Goal: Information Seeking & Learning: Compare options

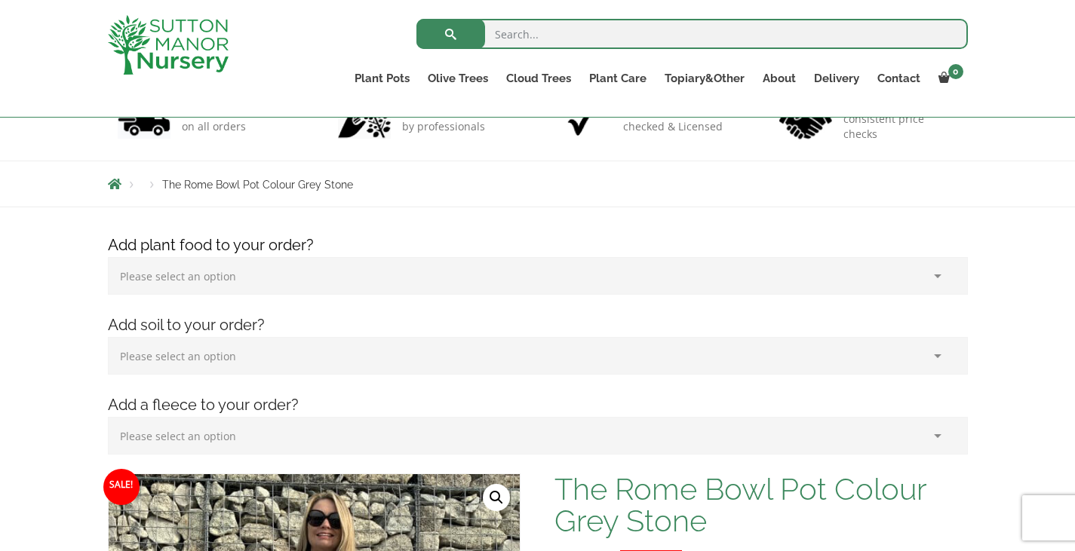
scroll to position [1614, 0]
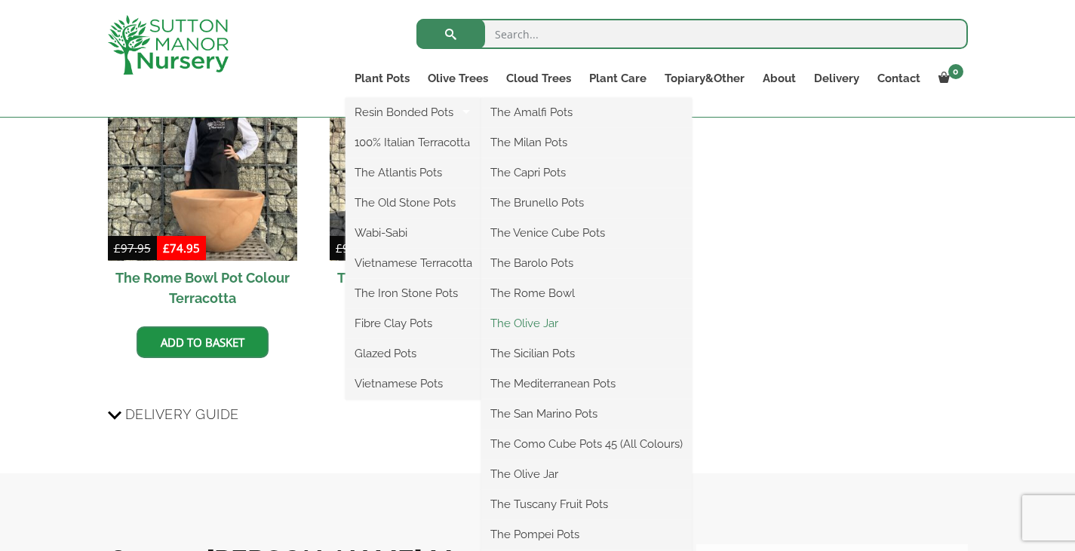
click at [542, 328] on link "The Olive Jar" at bounding box center [586, 323] width 210 height 23
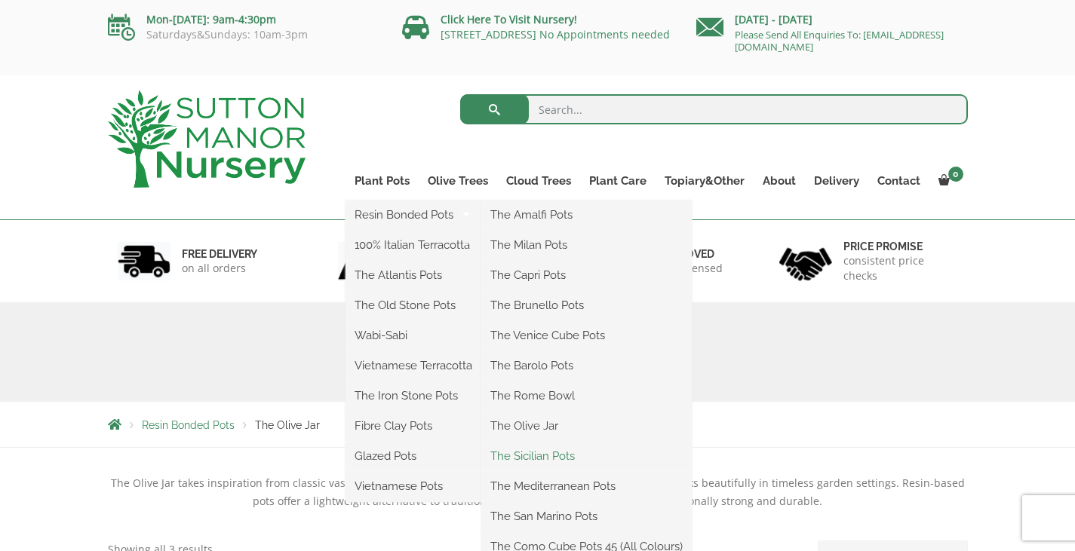
click at [546, 459] on link "The Sicilian Pots" at bounding box center [586, 456] width 210 height 23
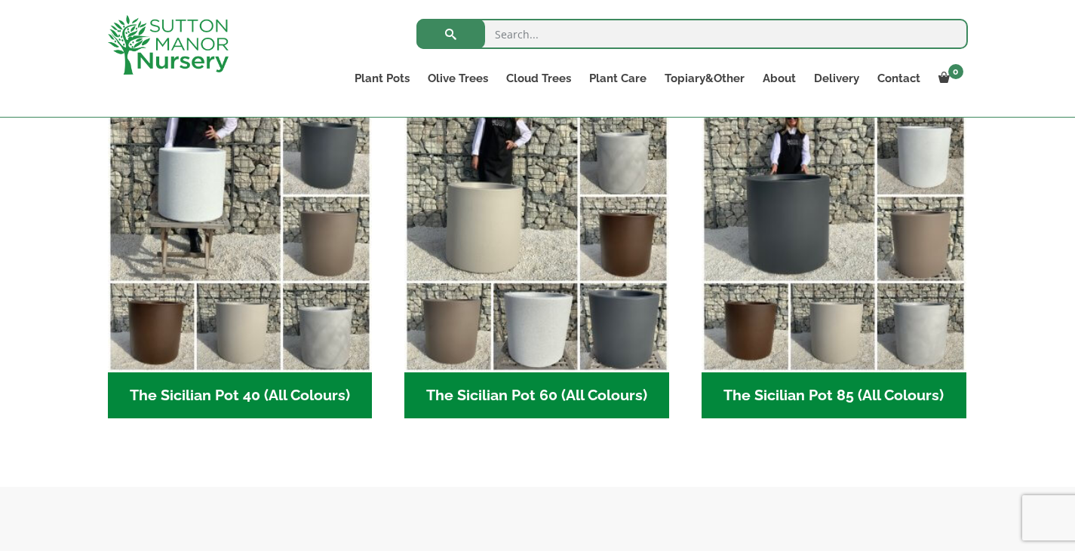
scroll to position [393, 0]
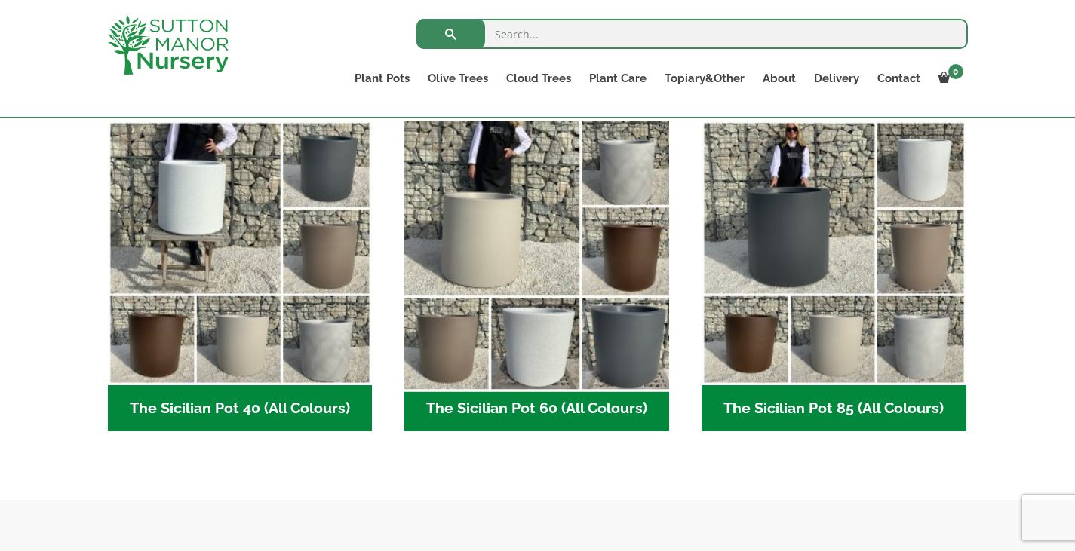
click at [527, 299] on img "Visit product category The Sicilian Pot 60 (All Colours)" at bounding box center [537, 253] width 278 height 278
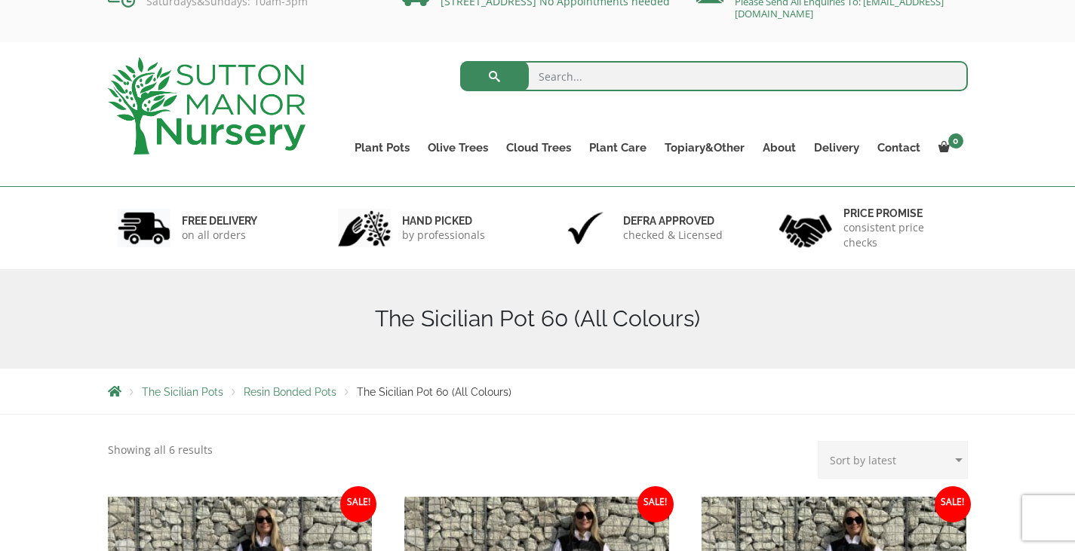
scroll to position [11, 0]
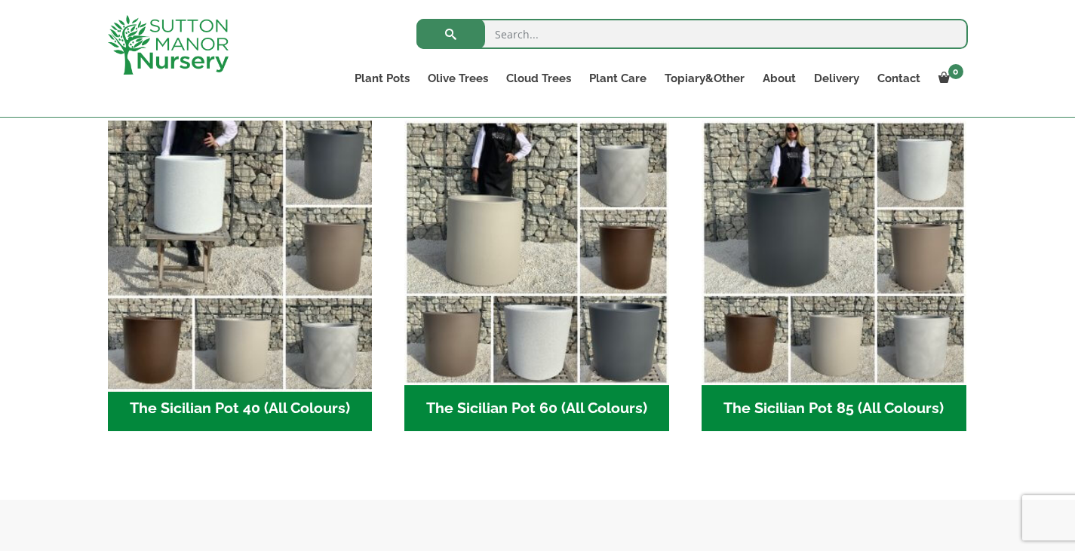
click at [242, 346] on img "Visit product category The Sicilian Pot 40 (All Colours)" at bounding box center [240, 253] width 278 height 278
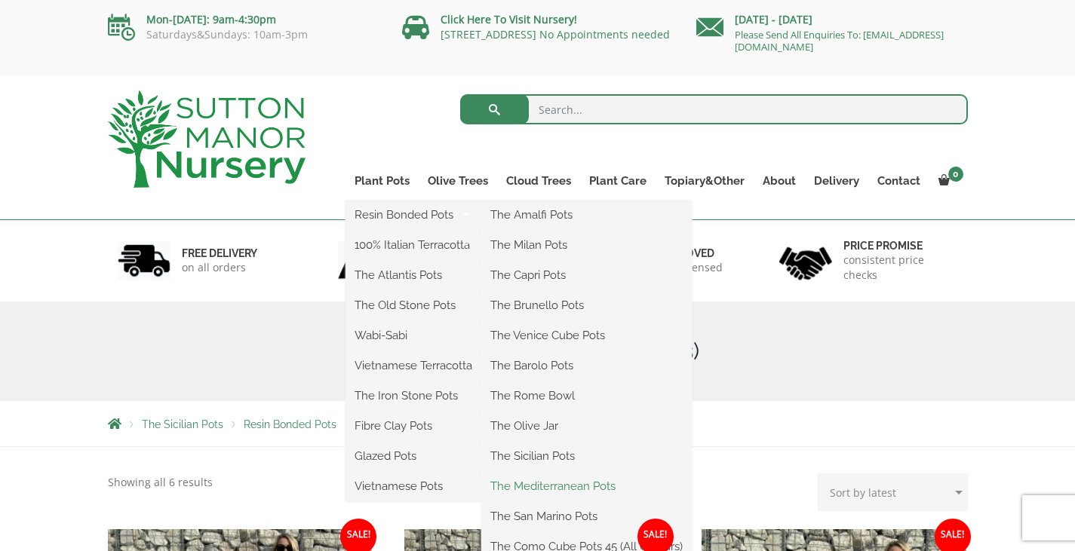
click at [563, 485] on link "The Mediterranean Pots" at bounding box center [586, 486] width 210 height 23
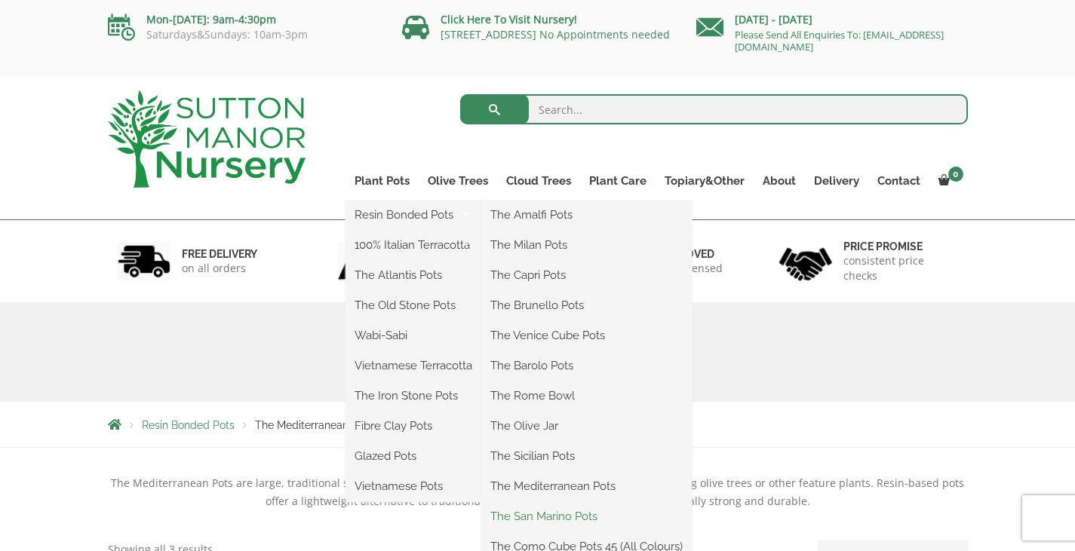
click at [555, 519] on link "The San Marino Pots" at bounding box center [586, 516] width 210 height 23
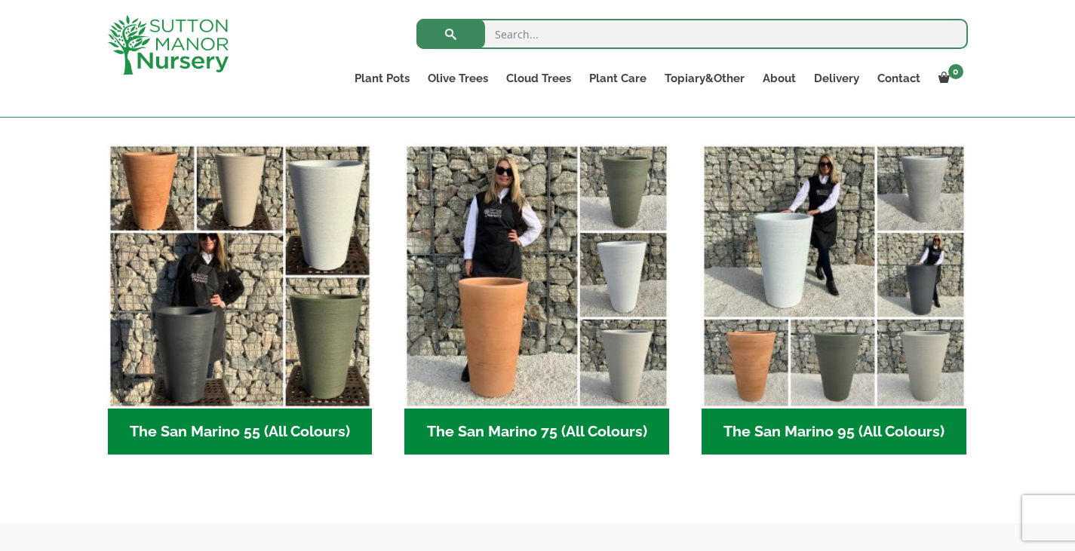
scroll to position [365, 0]
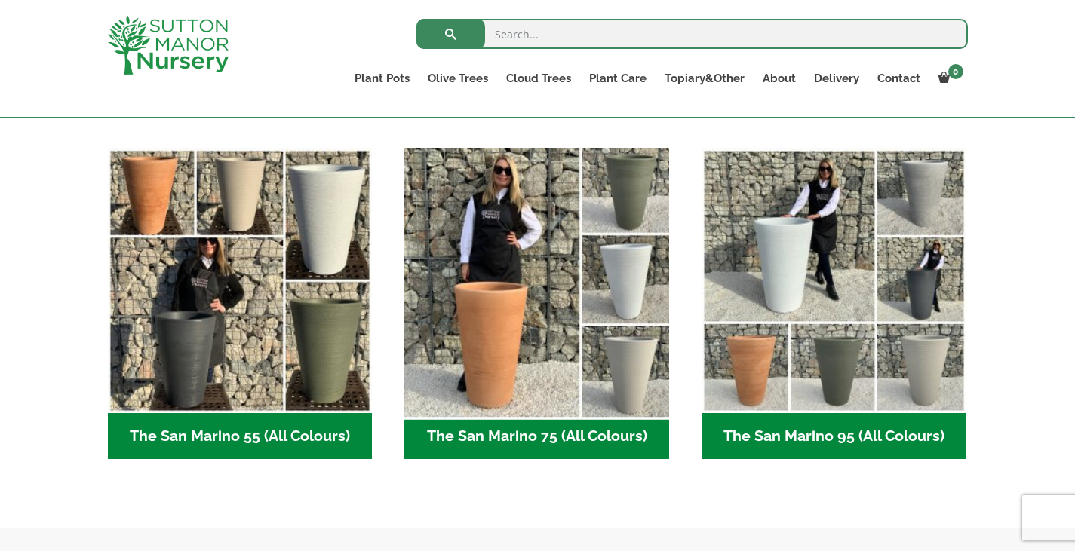
click at [534, 320] on img "Visit product category The San Marino 75 (All Colours)" at bounding box center [537, 281] width 278 height 278
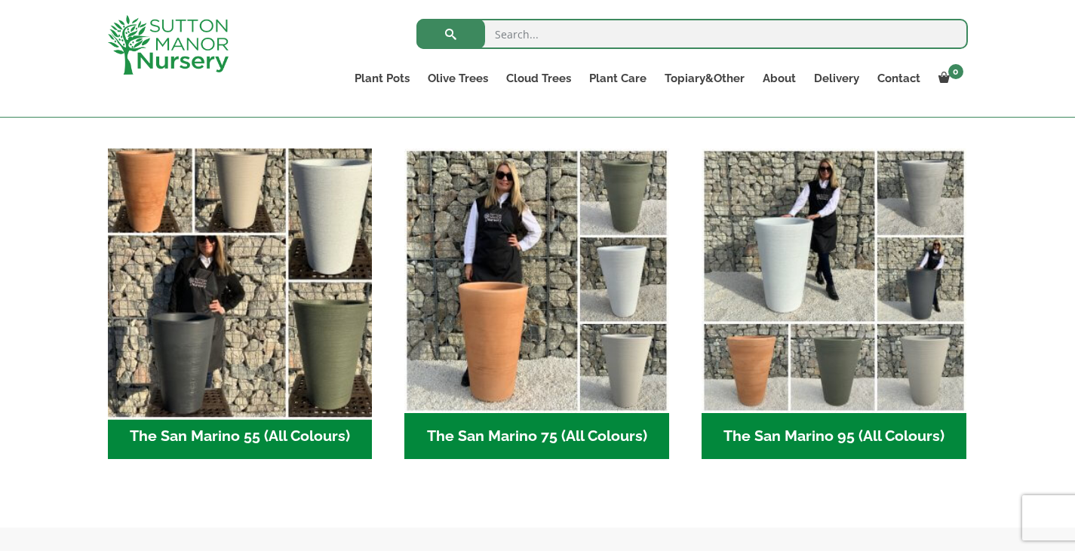
click at [250, 303] on img "Visit product category The San Marino 55 (All Colours)" at bounding box center [240, 281] width 278 height 278
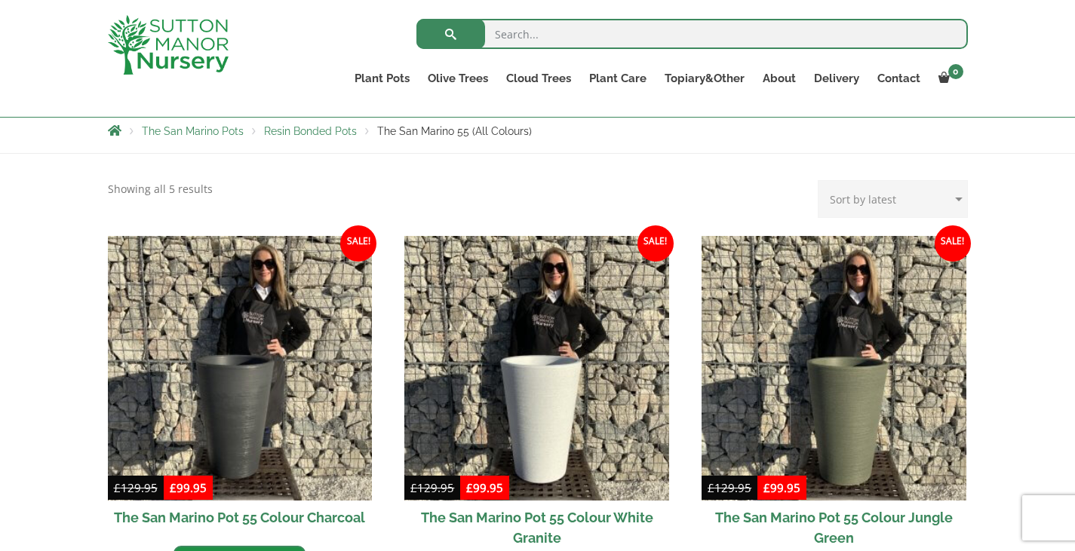
scroll to position [77, 0]
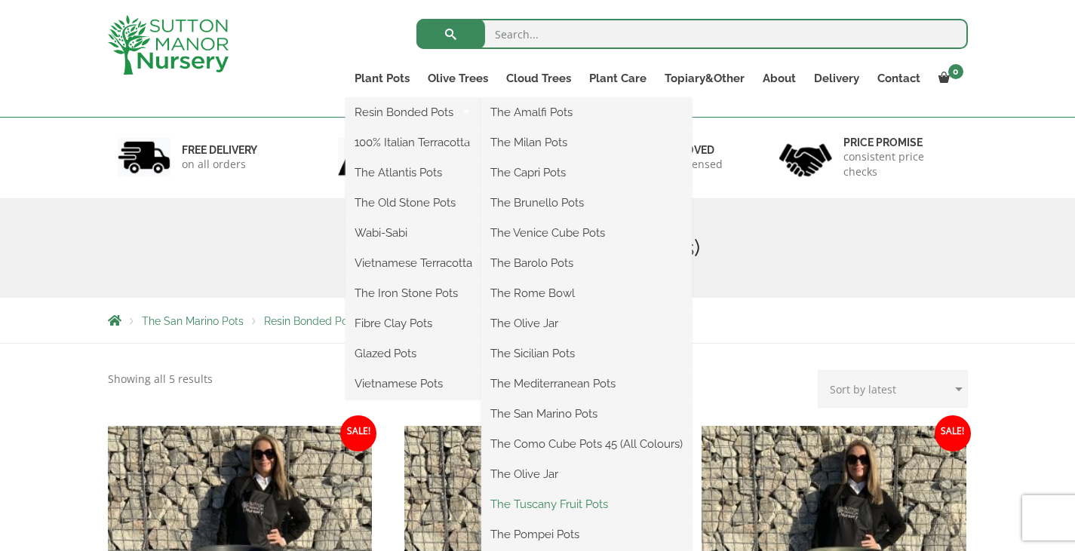
click at [553, 506] on link "The Tuscany Fruit Pots" at bounding box center [586, 504] width 210 height 23
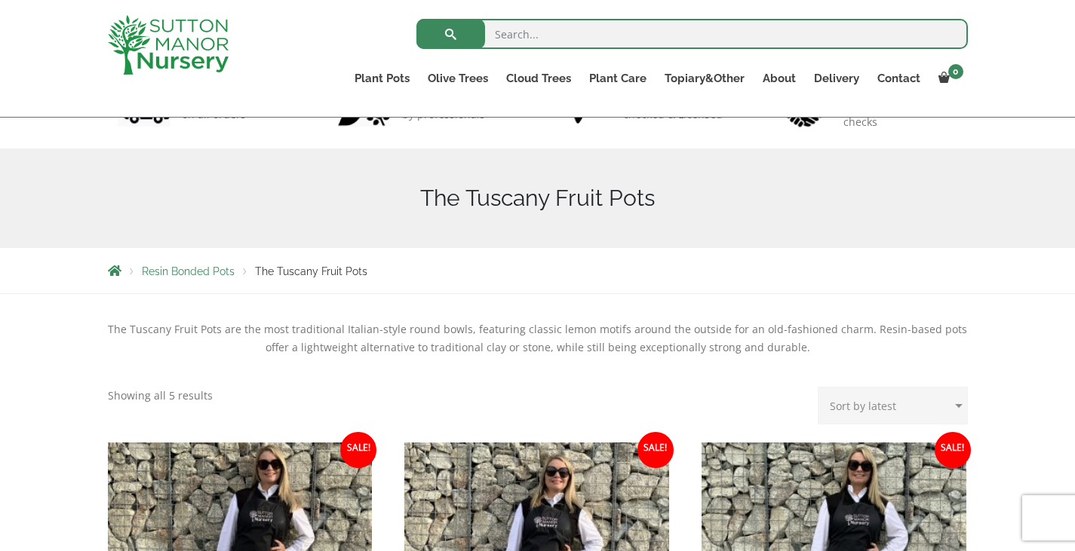
scroll to position [128, 0]
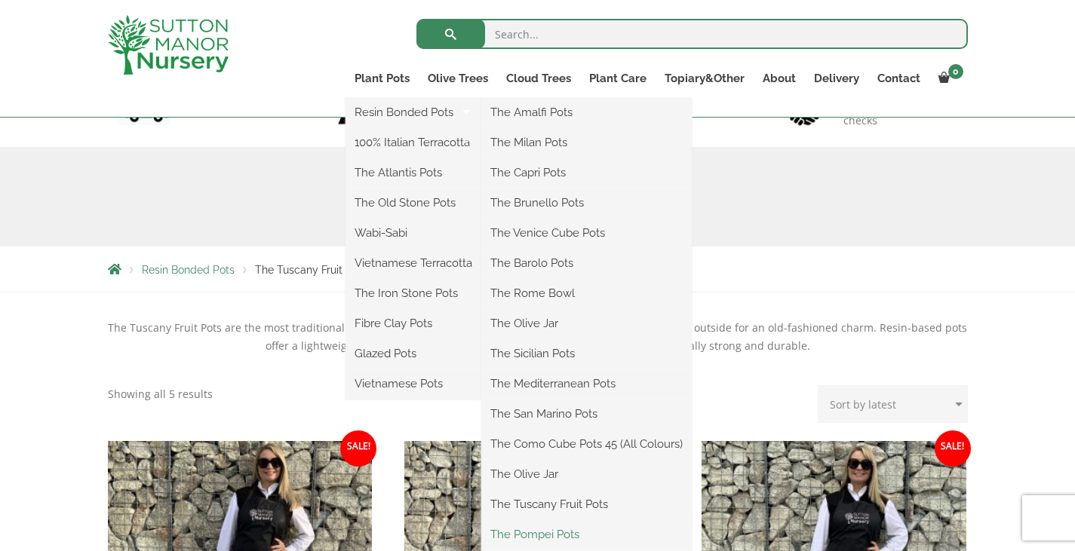
click at [554, 531] on link "The Pompei Pots" at bounding box center [586, 535] width 210 height 23
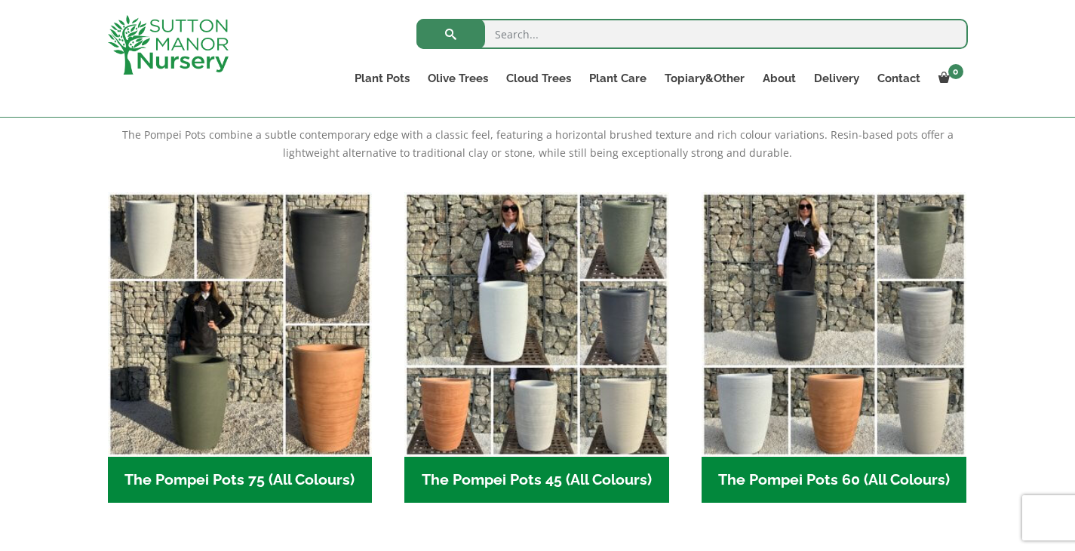
scroll to position [321, 0]
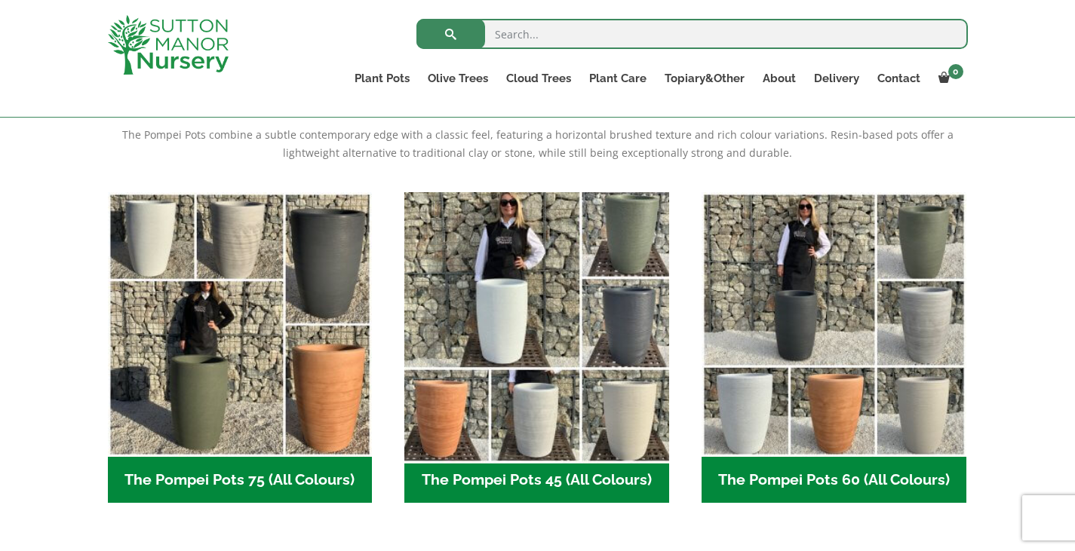
click at [502, 344] on img "Visit product category The Pompei Pots 45 (All Colours)" at bounding box center [537, 325] width 278 height 278
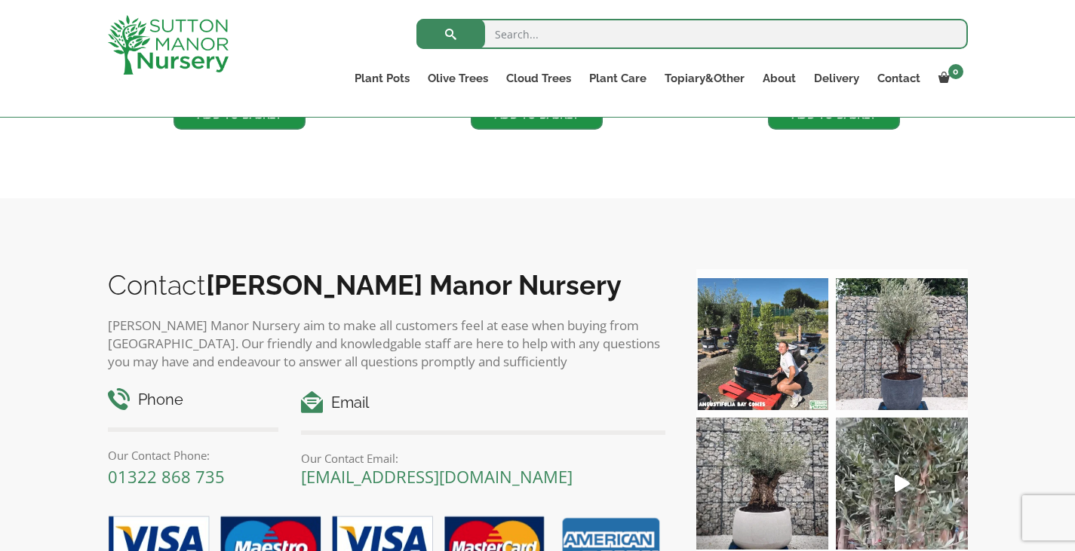
scroll to position [1089, 0]
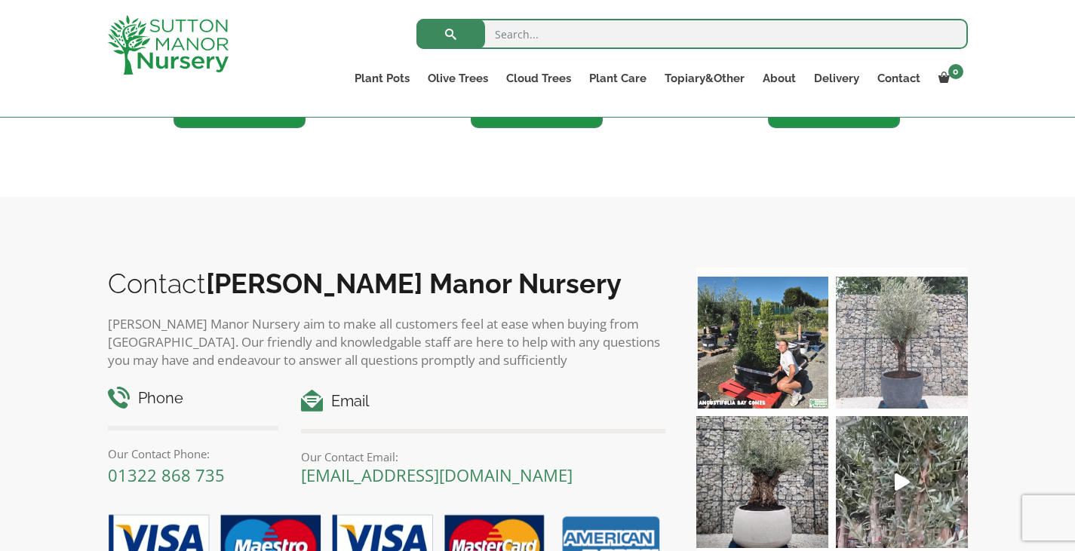
click at [883, 375] on img at bounding box center [902, 343] width 132 height 132
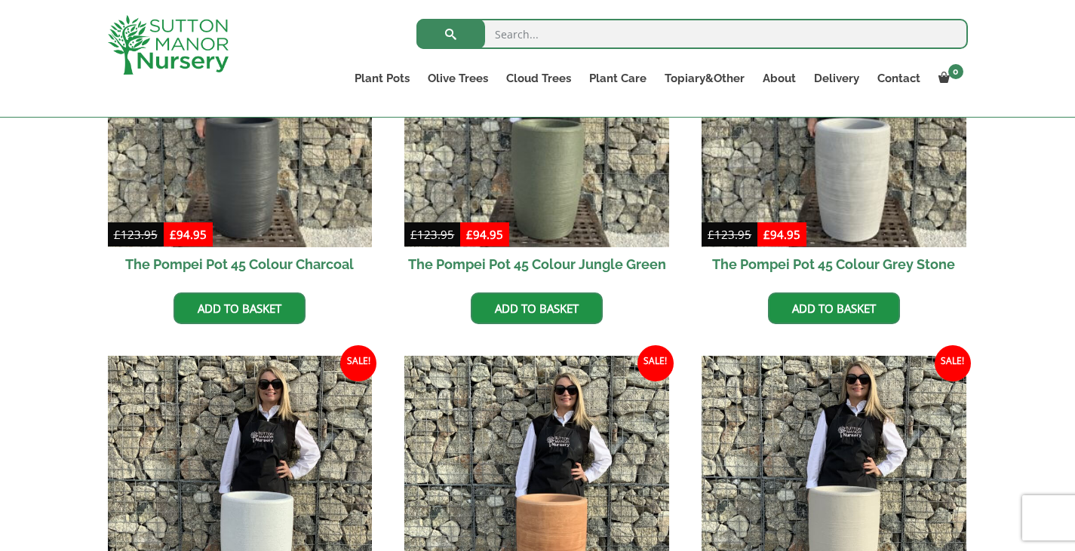
scroll to position [521, 0]
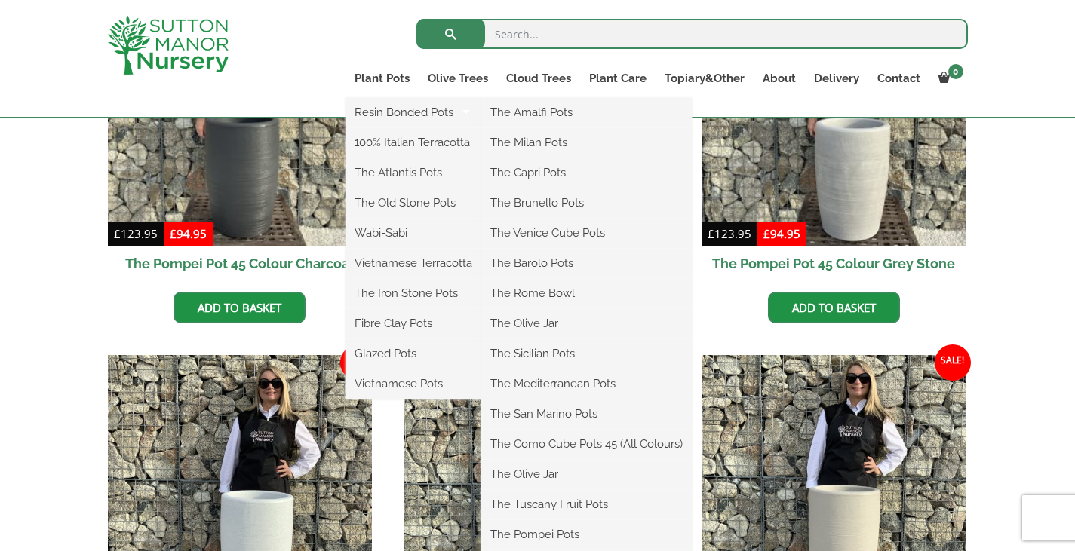
click at [554, 546] on li "The Pompei Pots" at bounding box center [586, 536] width 210 height 30
click at [549, 549] on li "The Pompei Pots" at bounding box center [586, 536] width 210 height 30
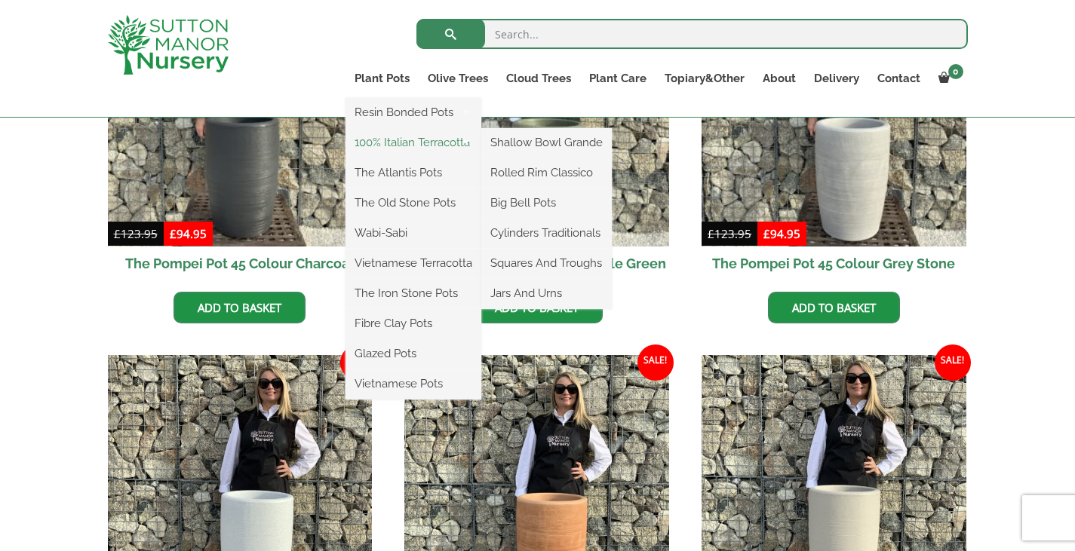
click at [399, 136] on link "100% Italian Terracotta" at bounding box center [413, 142] width 136 height 23
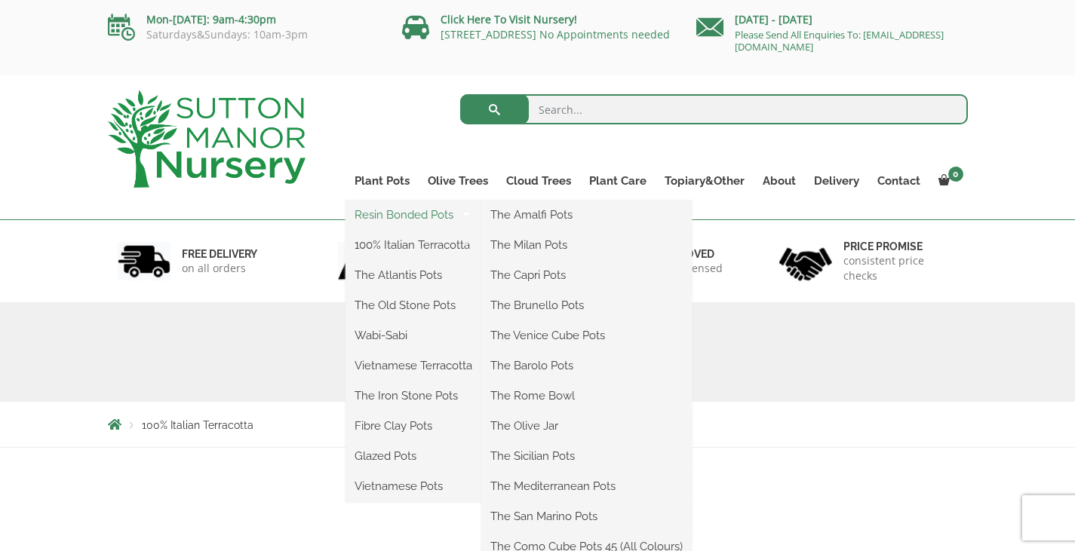
click at [385, 211] on link "Resin Bonded Pots" at bounding box center [413, 215] width 136 height 23
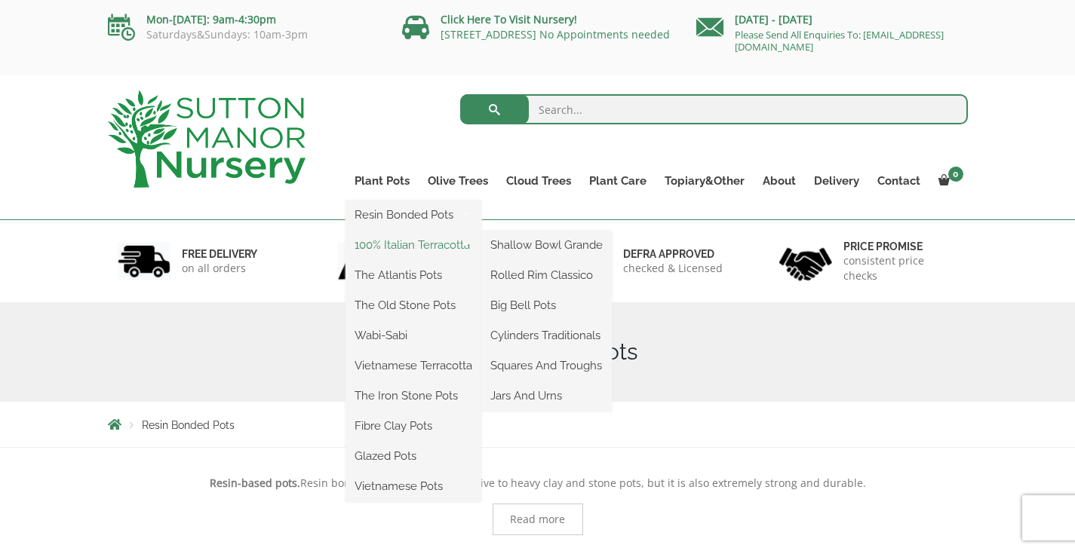
click at [401, 244] on link "100% Italian Terracotta" at bounding box center [413, 245] width 136 height 23
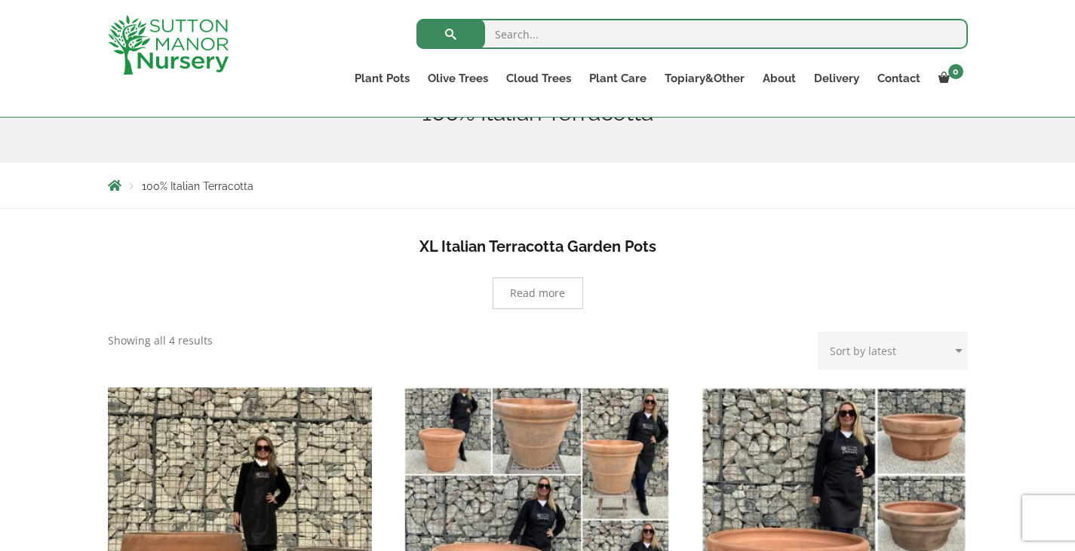
scroll to position [210, 0]
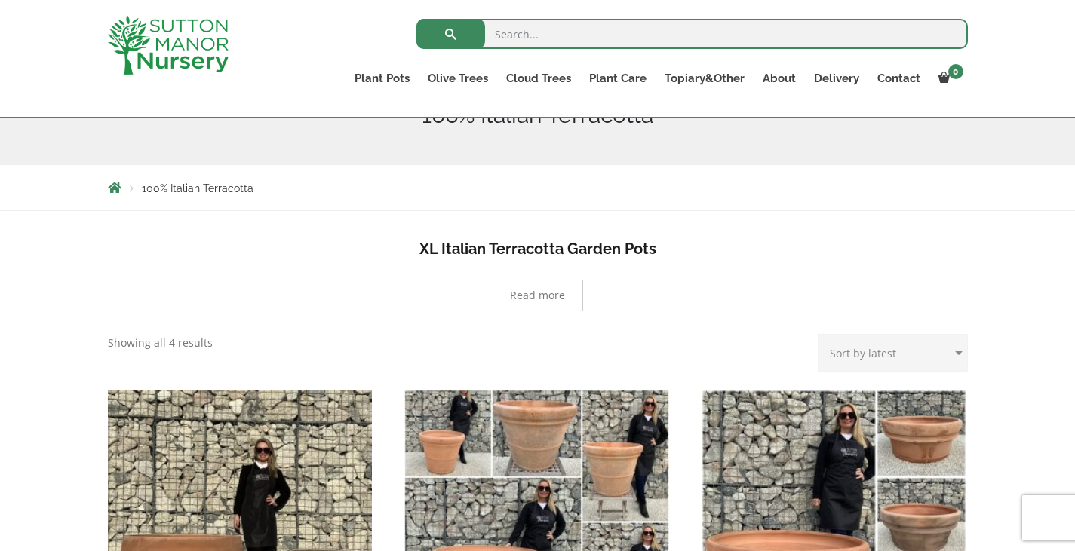
click at [1048, 157] on div "100% Italian Terracotta" at bounding box center [537, 116] width 1075 height 100
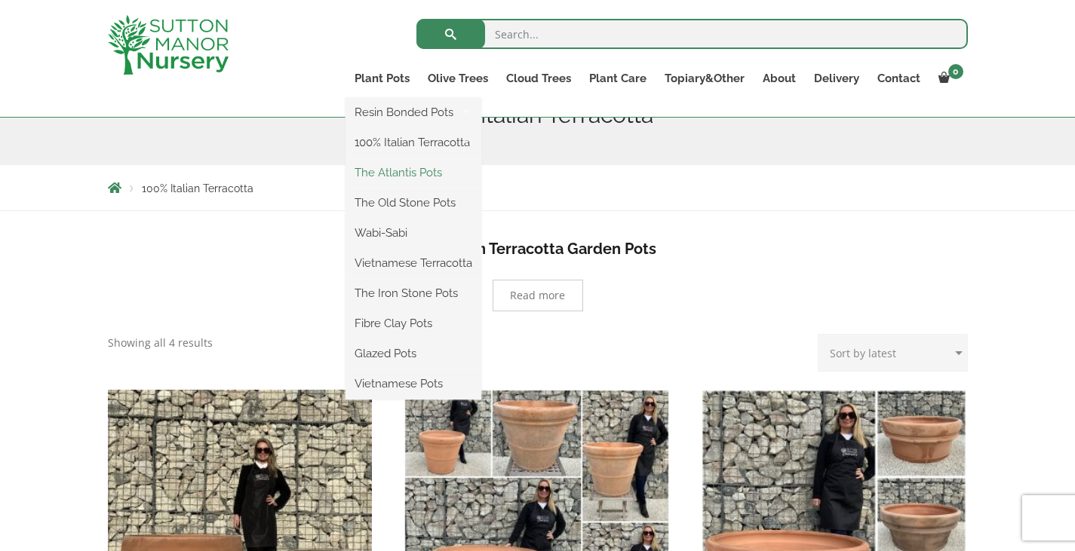
click at [420, 174] on link "The Atlantis Pots" at bounding box center [413, 172] width 136 height 23
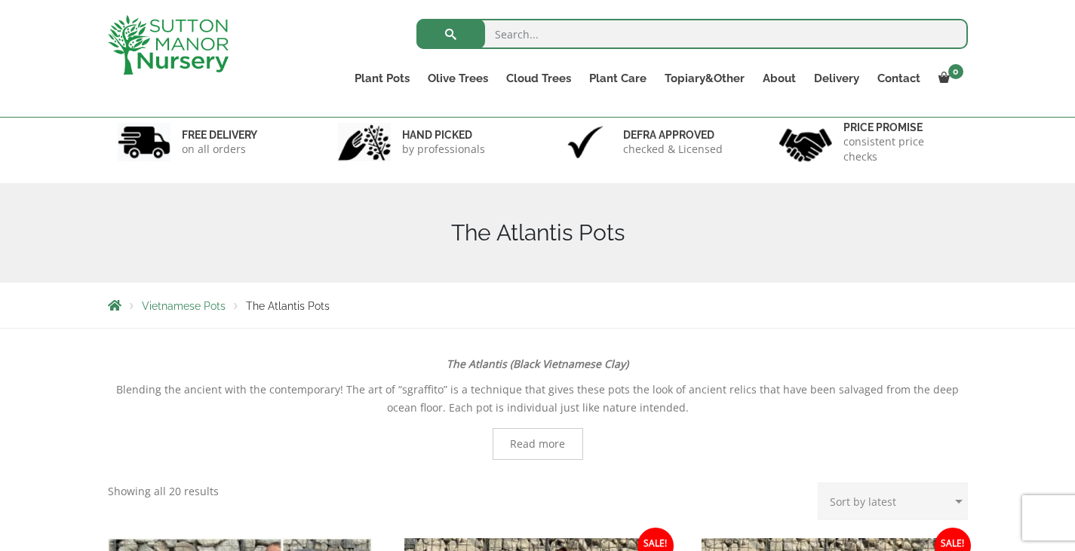
scroll to position [88, 0]
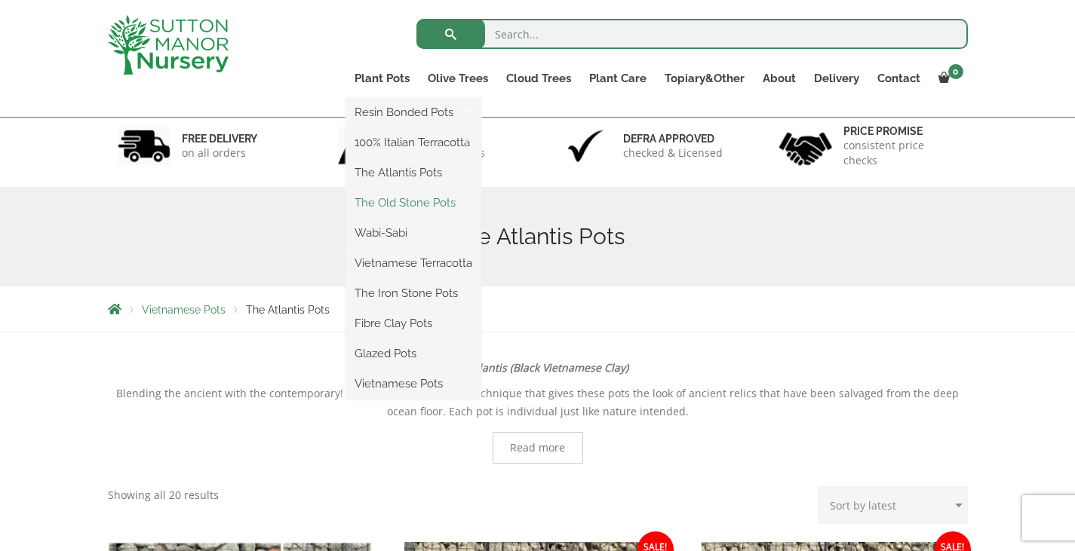
click at [403, 201] on link "The Old Stone Pots" at bounding box center [413, 203] width 136 height 23
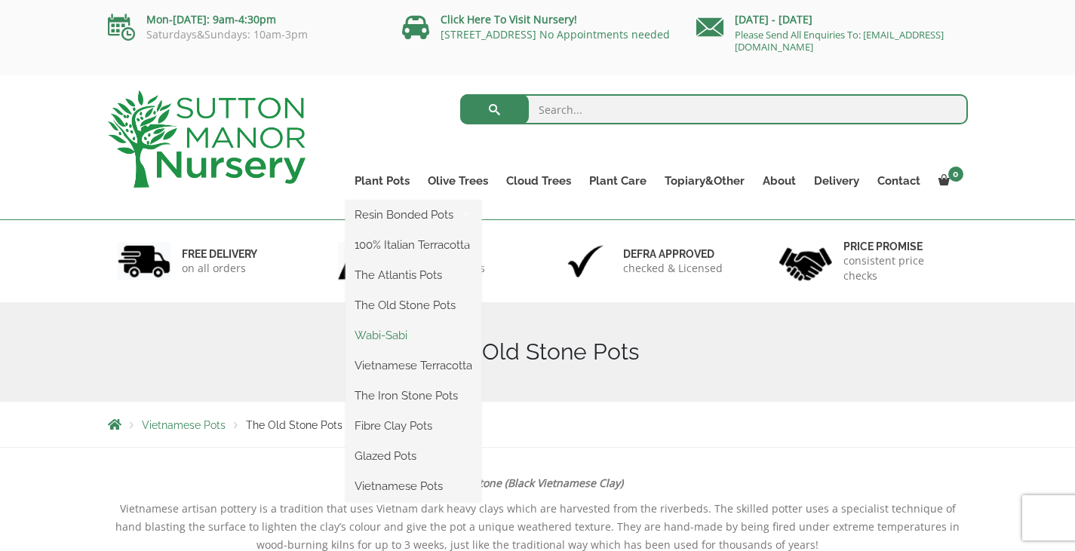
click at [402, 335] on link "Wabi-Sabi" at bounding box center [413, 335] width 136 height 23
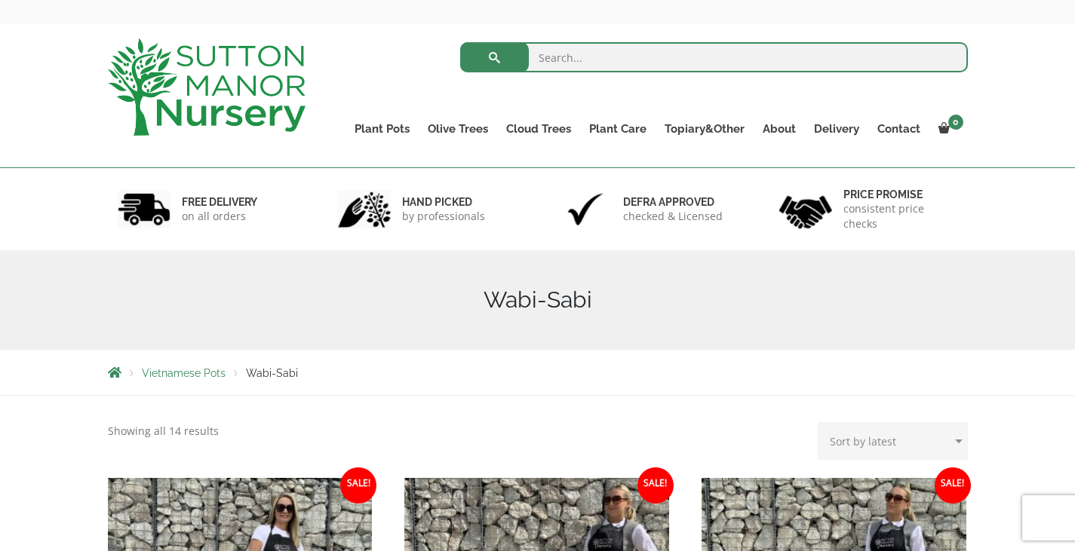
scroll to position [38, 0]
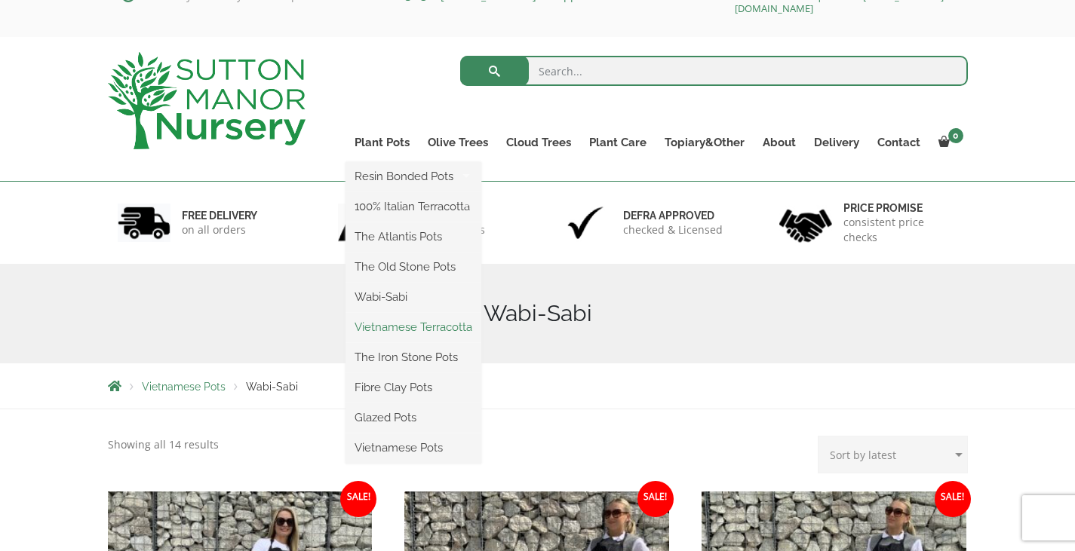
click at [401, 324] on link "Vietnamese Terracotta" at bounding box center [413, 327] width 136 height 23
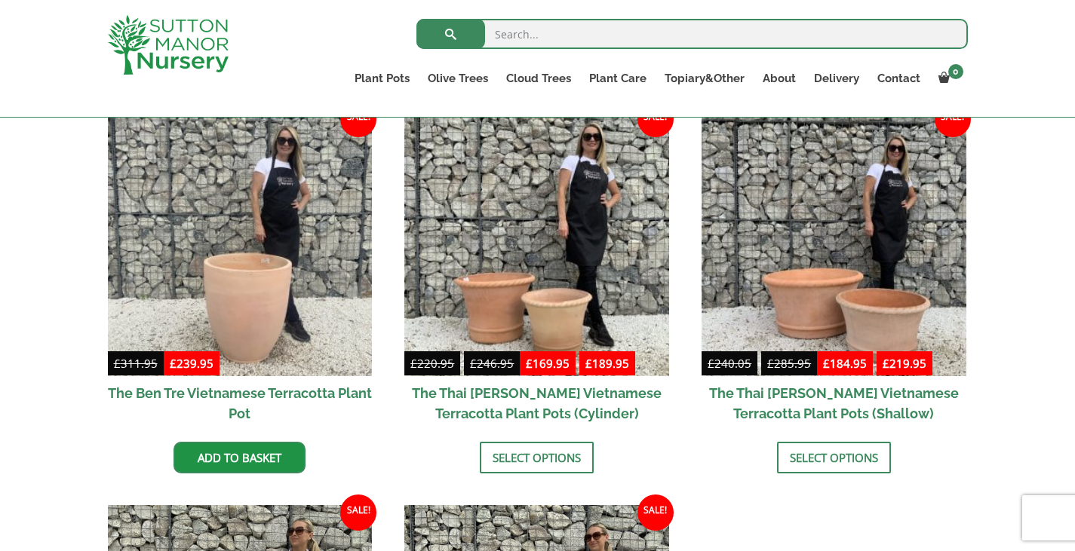
scroll to position [385, 0]
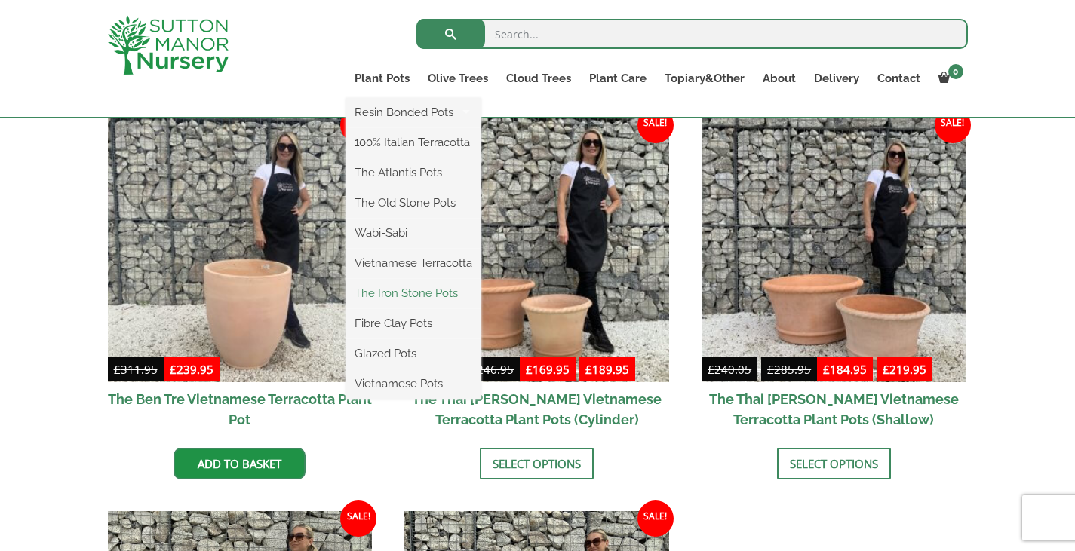
click at [413, 290] on link "The Iron Stone Pots" at bounding box center [413, 293] width 136 height 23
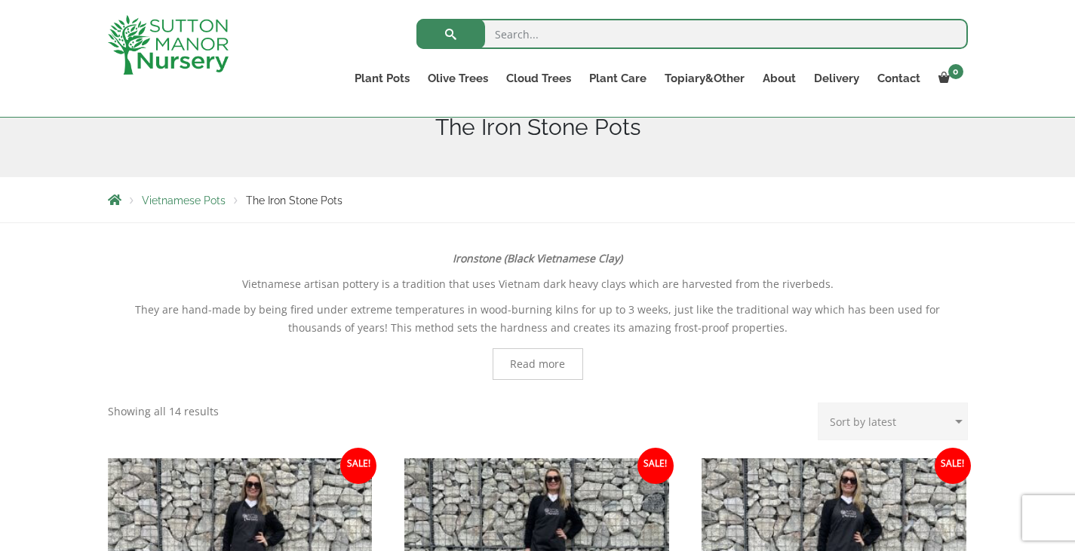
scroll to position [193, 0]
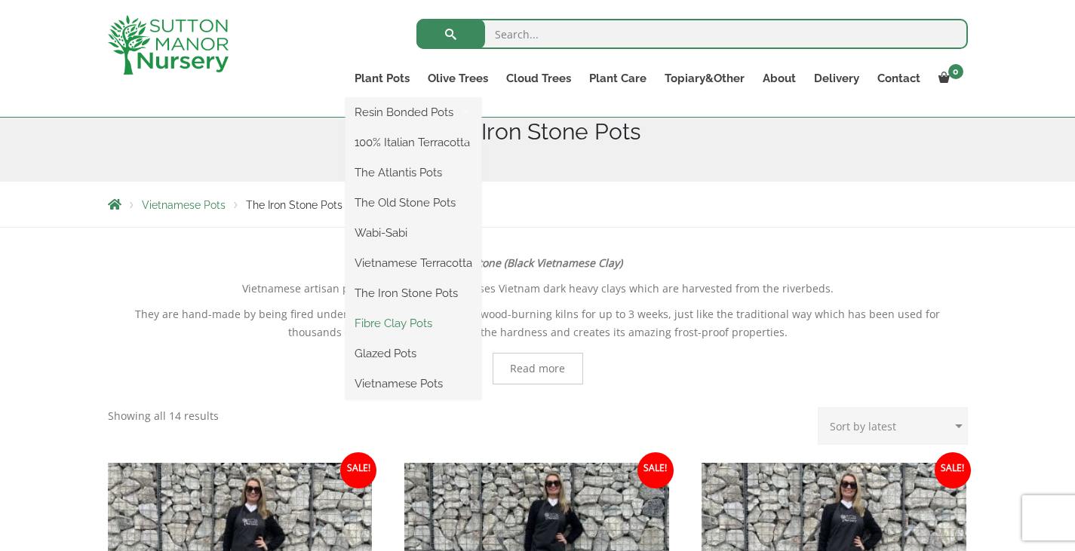
click at [388, 322] on link "Fibre Clay Pots" at bounding box center [413, 323] width 136 height 23
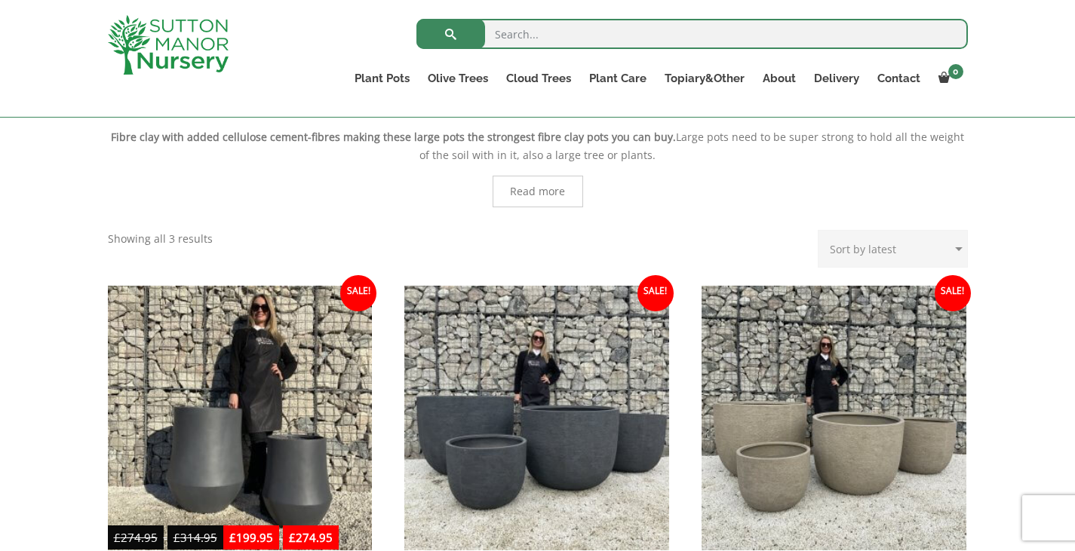
scroll to position [318, 0]
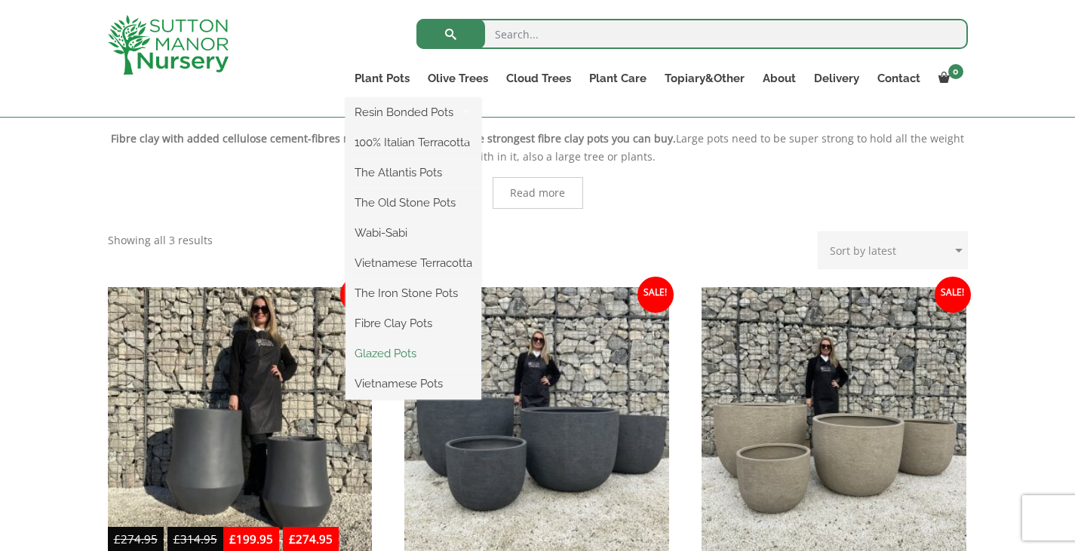
click at [394, 354] on link "Glazed Pots" at bounding box center [413, 353] width 136 height 23
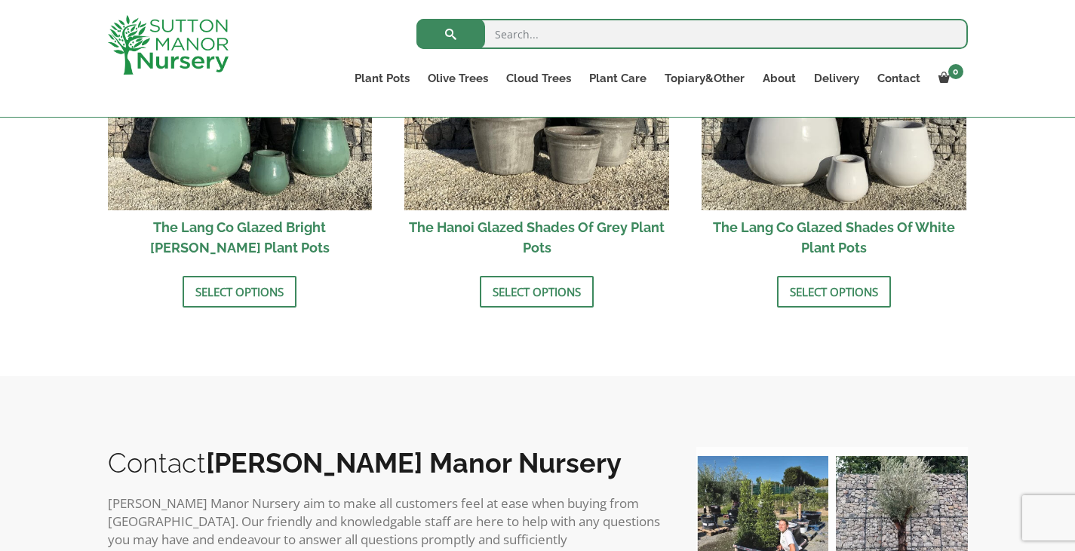
scroll to position [1367, 0]
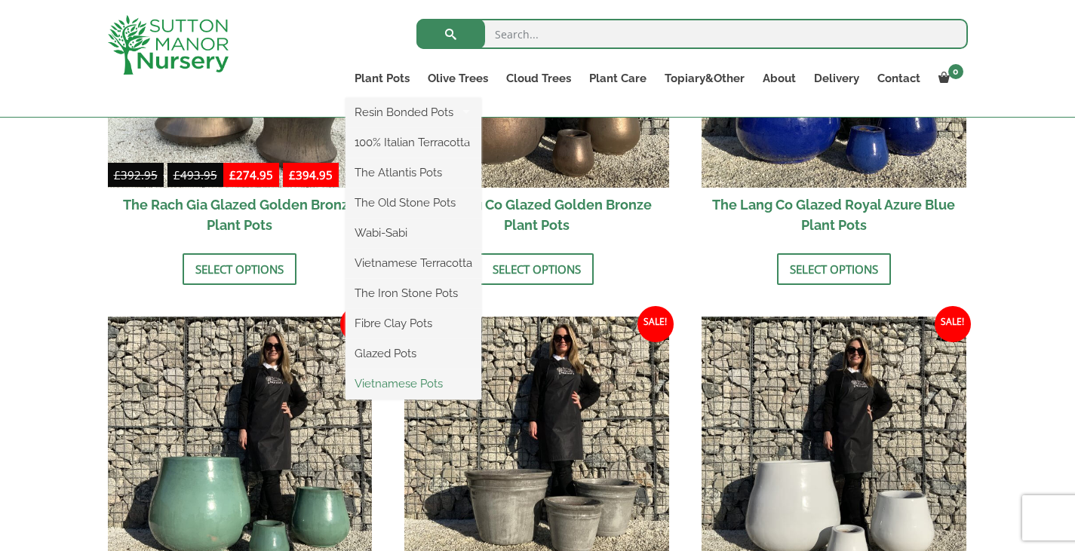
click at [405, 379] on link "Vietnamese Pots" at bounding box center [413, 384] width 136 height 23
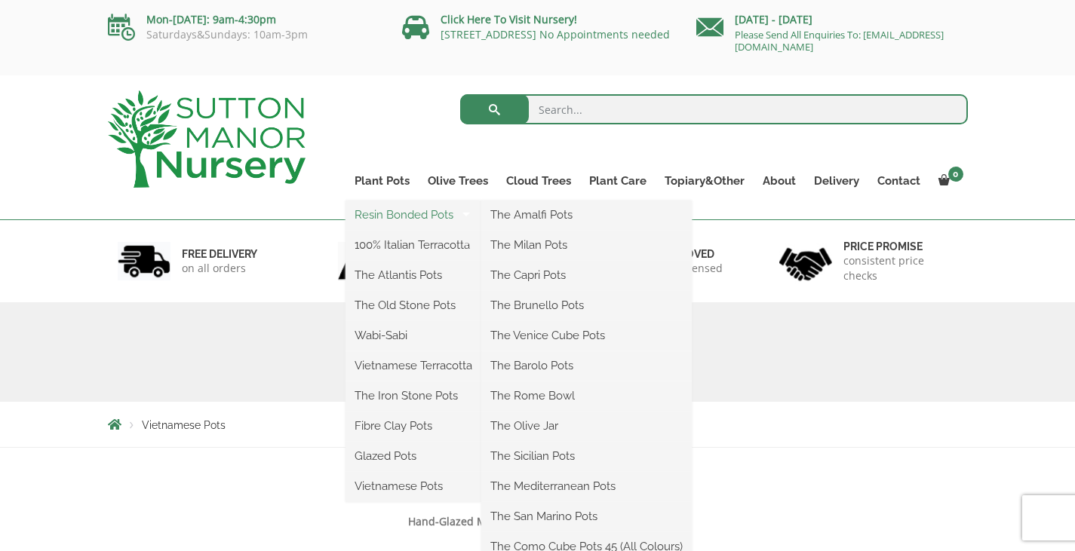
click at [392, 209] on link "Resin Bonded Pots" at bounding box center [413, 215] width 136 height 23
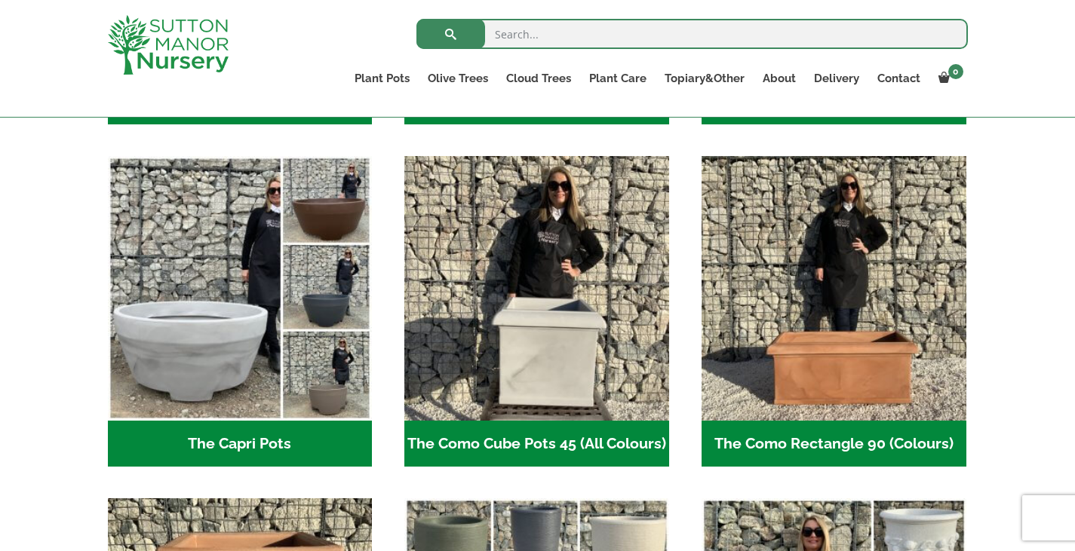
scroll to position [732, 0]
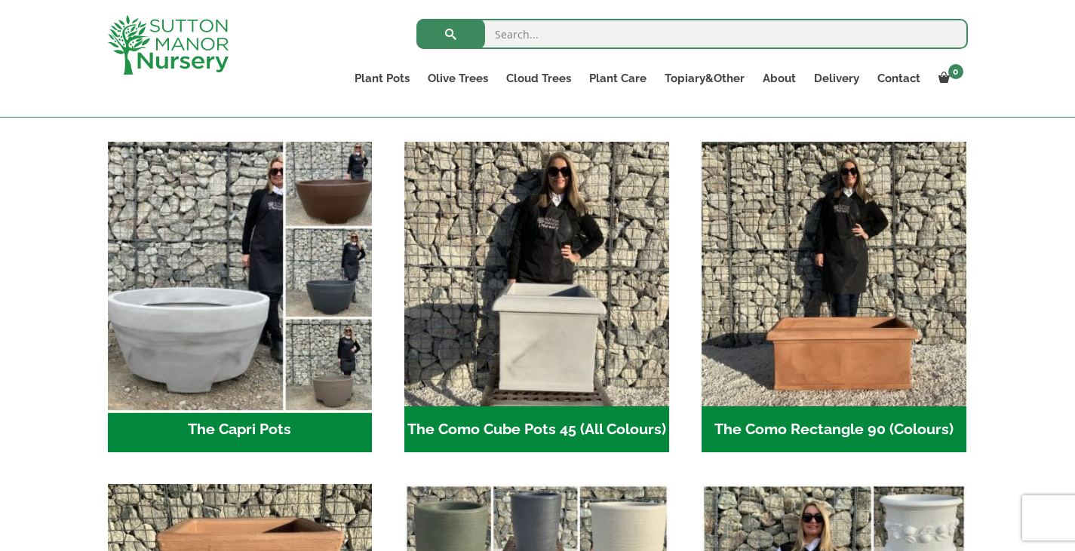
click at [189, 310] on img "Visit product category The Capri Pots" at bounding box center [240, 275] width 278 height 278
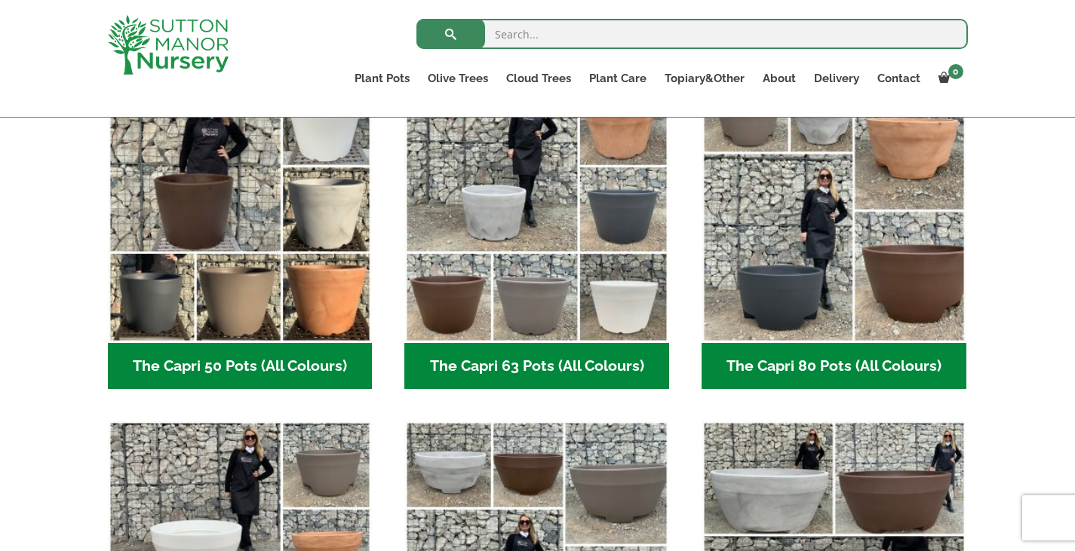
scroll to position [409, 0]
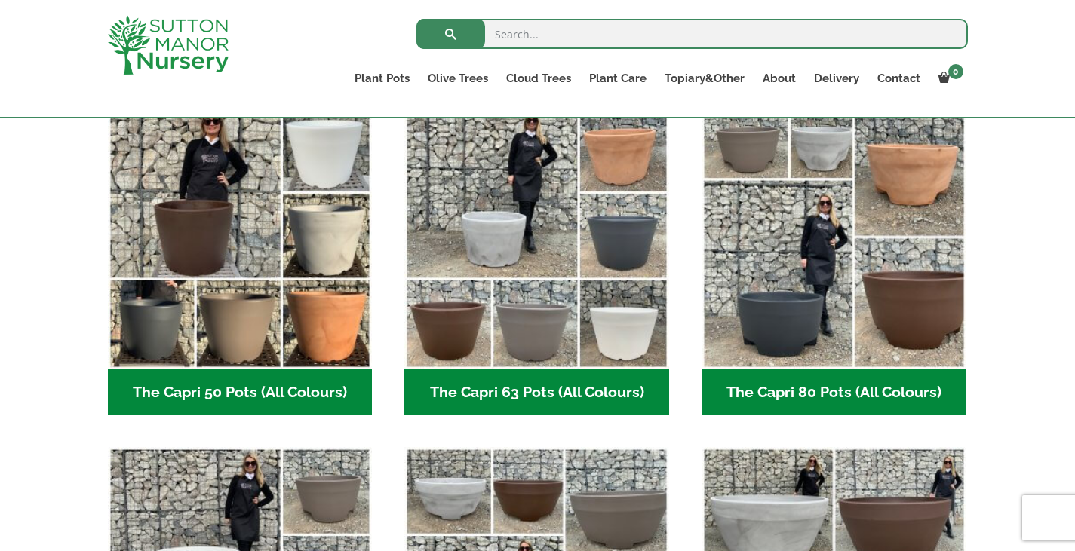
drag, startPoint x: 1012, startPoint y: 163, endPoint x: 1003, endPoint y: 127, distance: 36.4
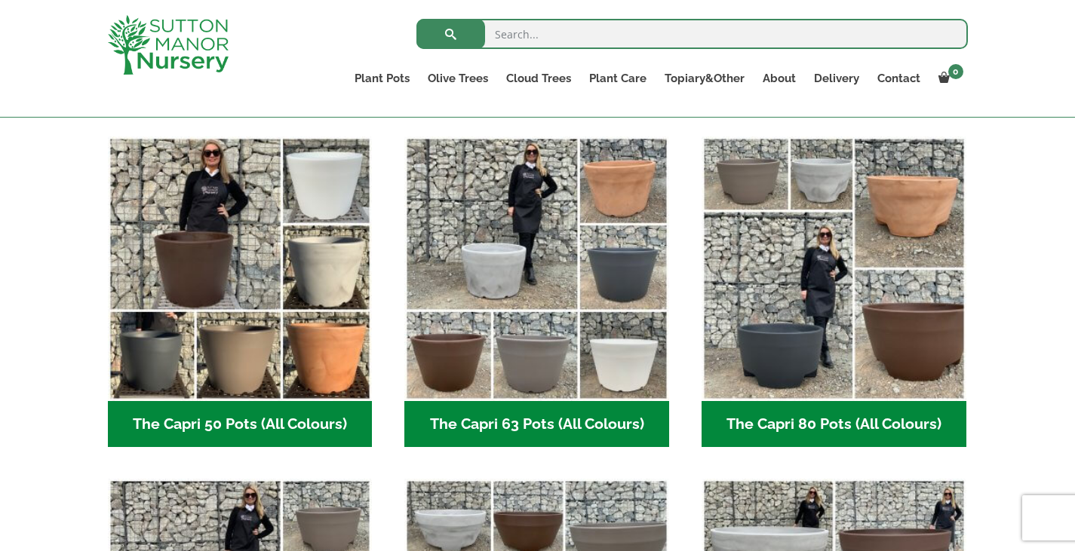
scroll to position [384, 0]
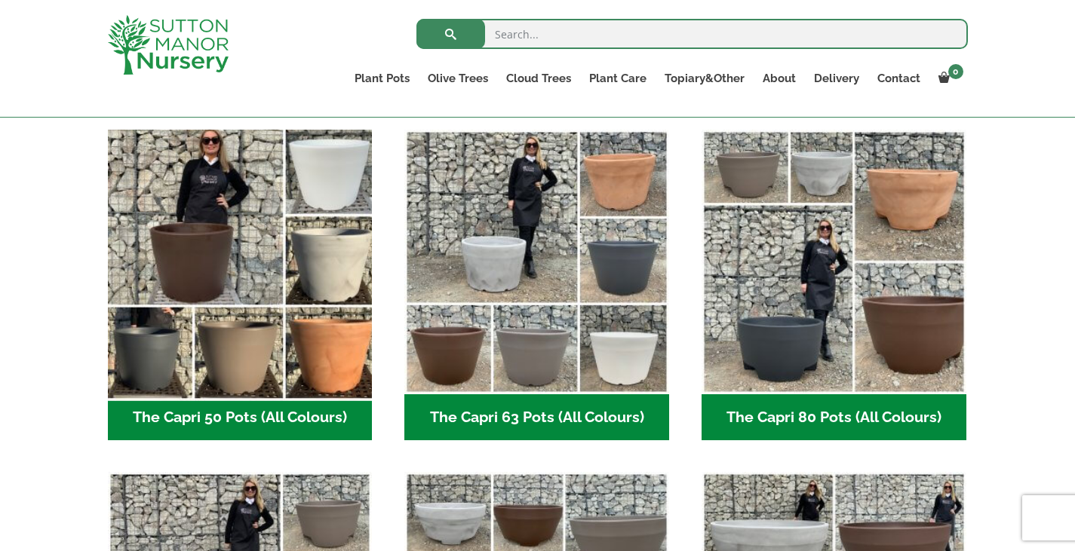
click at [250, 251] on img "Visit product category The Capri 50 Pots (All Colours)" at bounding box center [240, 262] width 278 height 278
